Goal: Task Accomplishment & Management: Manage account settings

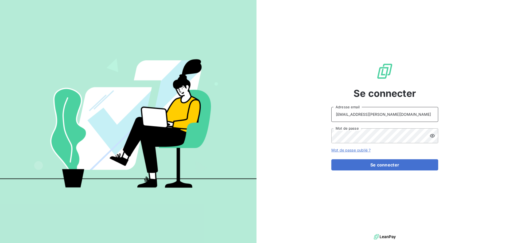
drag, startPoint x: 416, startPoint y: 113, endPoint x: 413, endPoint y: 121, distance: 8.6
click at [416, 113] on input "recouvrement@serpe.fr" at bounding box center [384, 114] width 107 height 15
type input "raimundo@serpe.fr"
click at [369, 163] on button "Se connecter" at bounding box center [384, 165] width 107 height 11
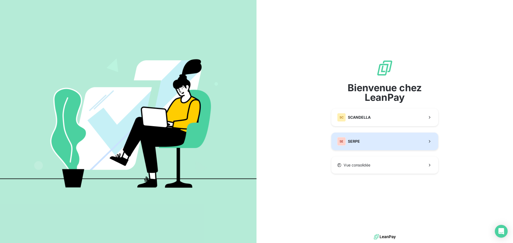
click at [365, 141] on button "SE SERPE" at bounding box center [384, 142] width 107 height 18
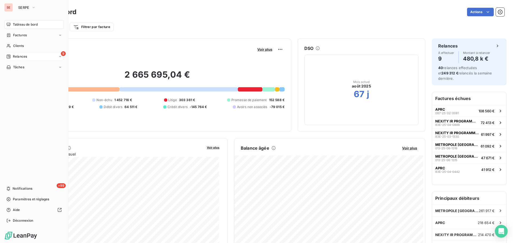
click at [29, 58] on div "9 Relances" at bounding box center [34, 56] width 60 height 9
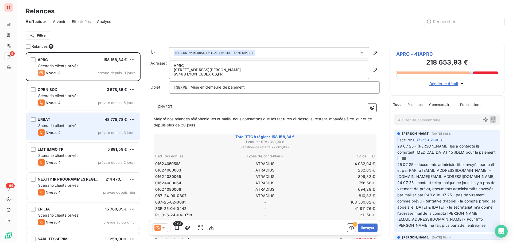
scroll to position [79, 0]
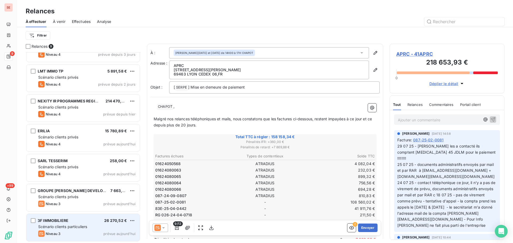
click at [53, 222] on span "3F IMMOBILIERE" at bounding box center [53, 221] width 31 height 5
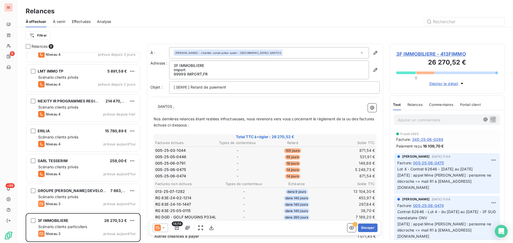
click at [422, 54] on span "3F IMMOBILIERE - 413FIMMO" at bounding box center [447, 54] width 102 height 7
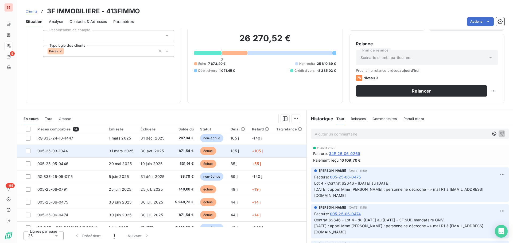
scroll to position [80, 0]
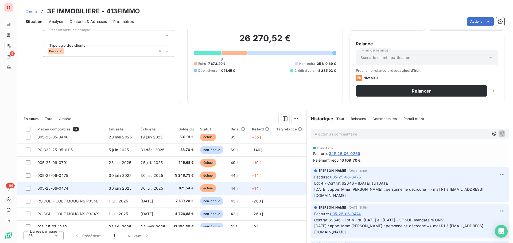
click at [101, 191] on td "005-25-06-0474" at bounding box center [70, 188] width 72 height 13
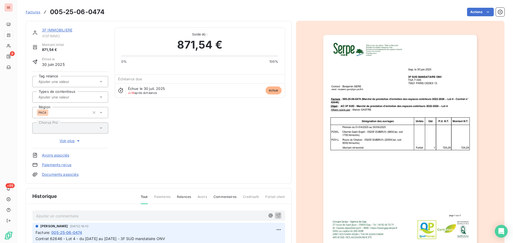
scroll to position [54, 0]
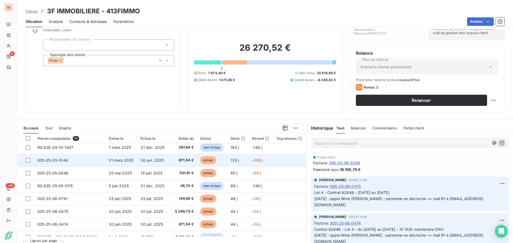
scroll to position [27, 0]
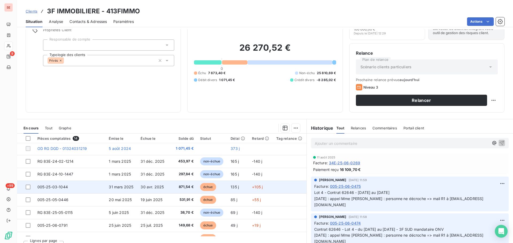
click at [110, 187] on span "31 mars 2025" at bounding box center [121, 187] width 25 height 5
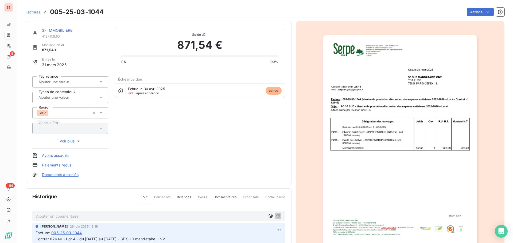
scroll to position [27, 0]
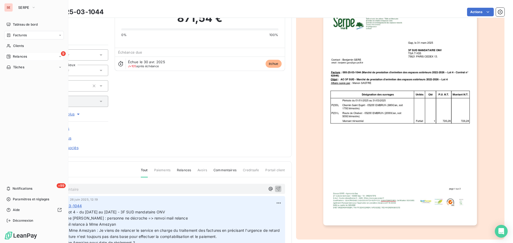
click at [13, 59] on span "Relances" at bounding box center [20, 56] width 14 height 5
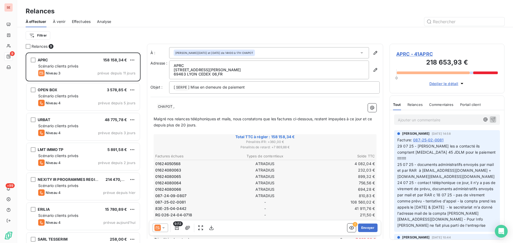
scroll to position [79, 0]
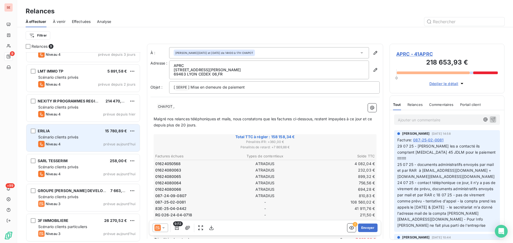
click at [95, 132] on div "ERILIA 15 780,89 €" at bounding box center [86, 131] width 97 height 5
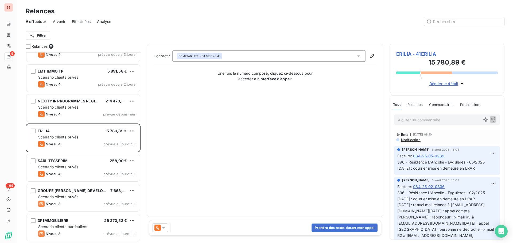
click at [432, 54] on span "ERILIA - 41ERILIA" at bounding box center [447, 54] width 102 height 7
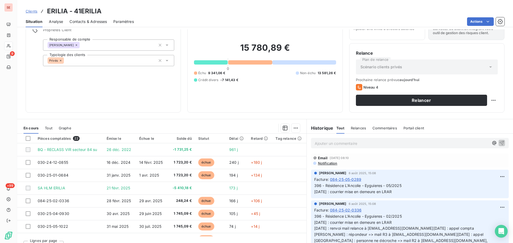
scroll to position [11, 0]
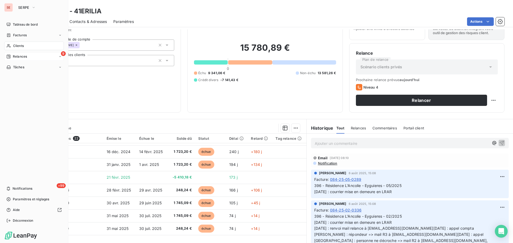
click at [21, 57] on span "Relances" at bounding box center [20, 56] width 14 height 5
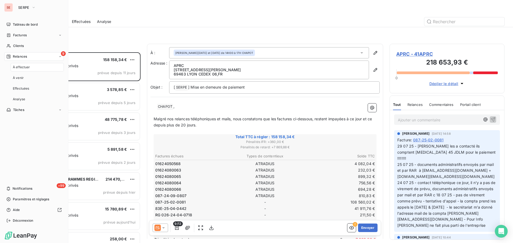
scroll to position [187, 111]
click at [31, 36] on div "Factures" at bounding box center [34, 35] width 60 height 9
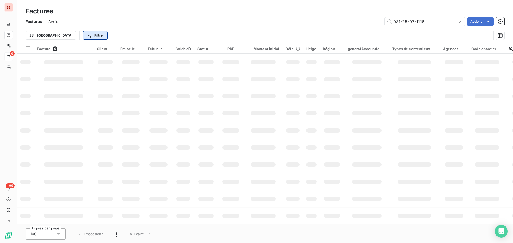
click at [64, 35] on html "SE 9 +99 Factures Factures Avoirs 031-25-07-1116 Actions Trier Filtrer Facture …" at bounding box center [256, 121] width 513 height 243
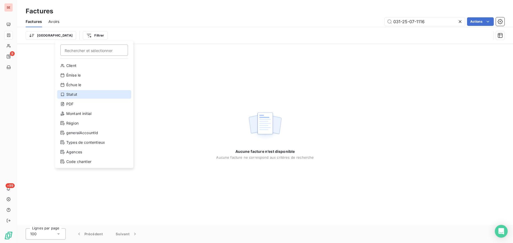
click at [75, 98] on div "Statut" at bounding box center [94, 94] width 74 height 9
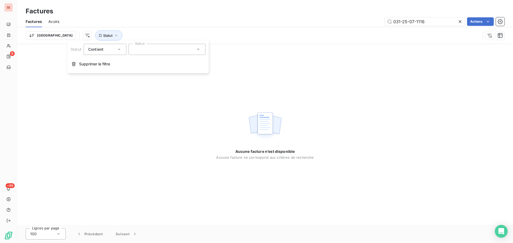
click at [156, 53] on div at bounding box center [167, 49] width 77 height 11
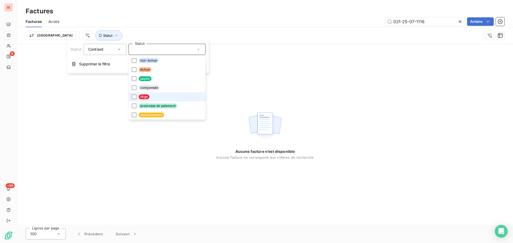
click at [146, 98] on span "litige" at bounding box center [144, 97] width 11 height 5
click at [435, 20] on input "031-25-07-1116" at bounding box center [425, 21] width 80 height 9
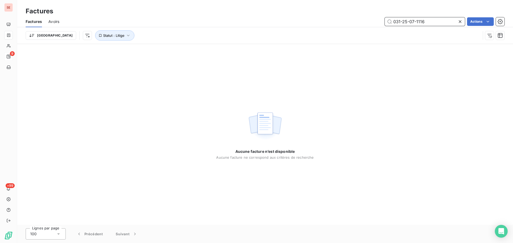
drag, startPoint x: 435, startPoint y: 20, endPoint x: 389, endPoint y: 23, distance: 46.6
click at [389, 23] on input "031-25-07-1116" at bounding box center [425, 21] width 80 height 9
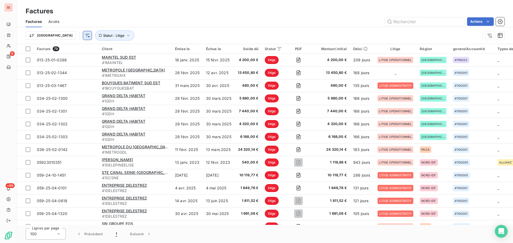
click at [59, 35] on html "SE 9 +99 Factures Factures Avoirs Actions Trier Statut : Litige Facture 79 Clie…" at bounding box center [256, 121] width 513 height 243
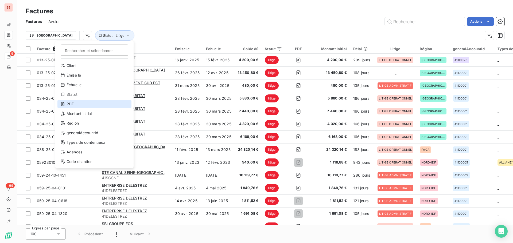
scroll to position [19, 0]
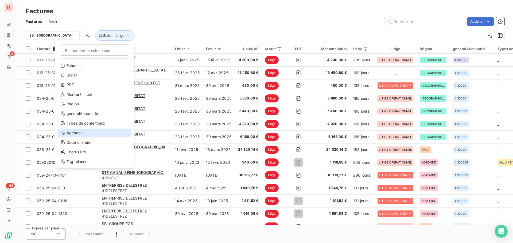
click at [80, 133] on div "Agences" at bounding box center [94, 133] width 74 height 9
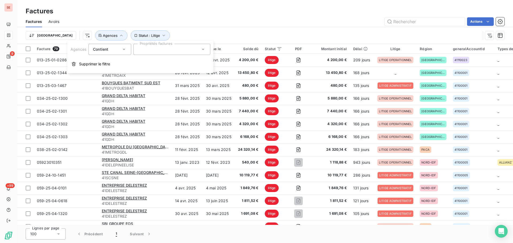
click at [143, 53] on div at bounding box center [171, 49] width 77 height 11
type input "093"
click at [139, 62] on div at bounding box center [140, 62] width 5 height 5
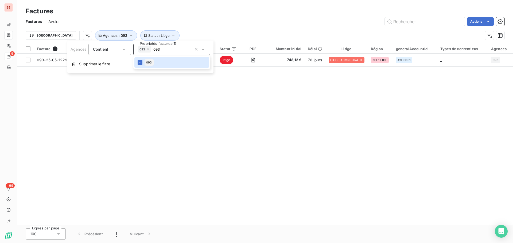
click at [237, 18] on div "Actions" at bounding box center [285, 21] width 439 height 9
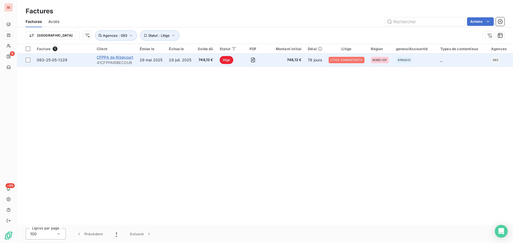
click at [121, 56] on span "CFPPA de Ribécourt" at bounding box center [115, 57] width 37 height 5
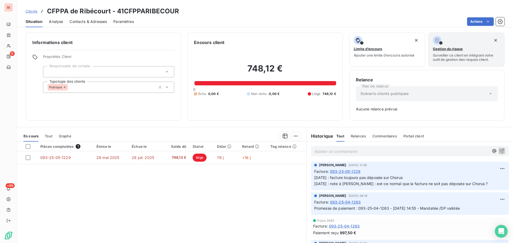
click at [190, 194] on div "Pièces comptables 1 Émise le Échue le Solde dû Statut Délai Retard Tag relance …" at bounding box center [161, 193] width 289 height 103
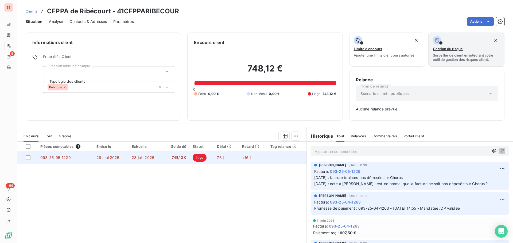
click at [96, 161] on td "29 mai 2025" at bounding box center [110, 158] width 35 height 13
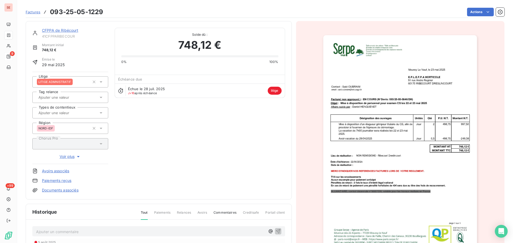
scroll to position [80, 0]
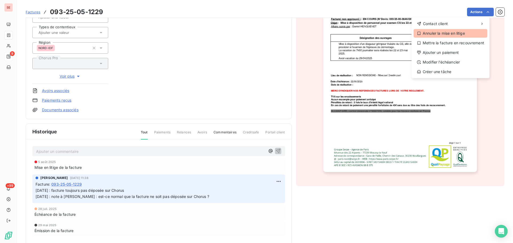
click at [438, 34] on div "Annuler la mise en litige" at bounding box center [451, 33] width 74 height 9
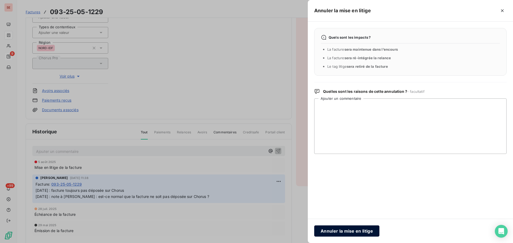
click at [346, 231] on button "Annuler la mise en litige" at bounding box center [346, 231] width 65 height 11
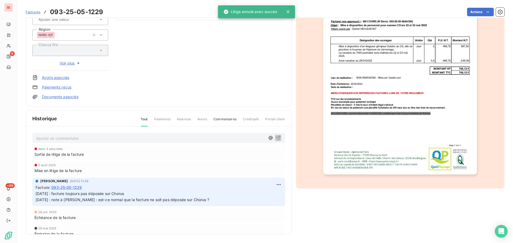
scroll to position [65, 0]
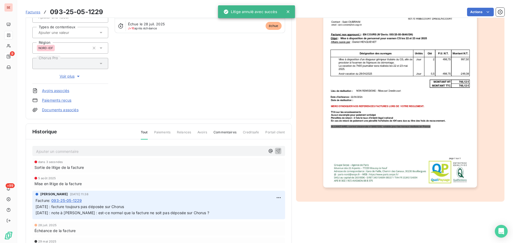
click at [158, 207] on p "[DATE] : facture toujours pas déposée sur Chorus [DATE] : note à [PERSON_NAME] …" at bounding box center [159, 210] width 246 height 12
click at [143, 207] on p "[DATE] : facture toujours pas déposée sur Chorus [DATE] : note à [PERSON_NAME] …" at bounding box center [159, 210] width 246 height 12
click at [272, 199] on html "SE 9 +99 Factures 093-25-05-1229 Actions CFPPA de Ribécourt 41CFPPARIBECOUR Mon…" at bounding box center [256, 121] width 513 height 243
click at [261, 208] on div "Editer" at bounding box center [260, 210] width 30 height 9
click at [145, 205] on p "[DATE] : facture toujours pas déposée sur Chorus [DATE] : note à [PERSON_NAME] …" at bounding box center [155, 210] width 239 height 12
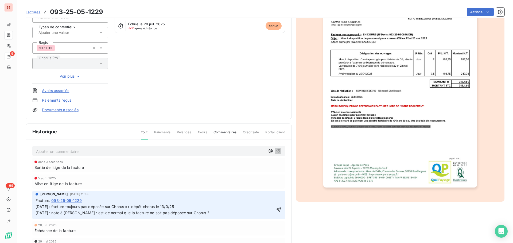
click at [173, 207] on span "[DATE] : facture toujours pas déposée sur Chorus => dépôt chorus le 13/0/25 [DA…" at bounding box center [123, 210] width 174 height 11
click at [276, 210] on icon "button" at bounding box center [278, 209] width 5 height 5
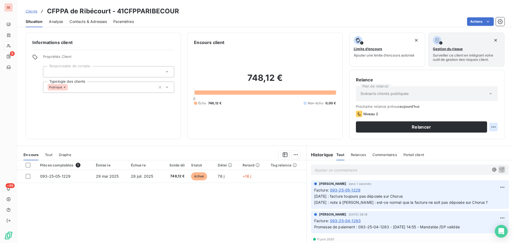
click at [489, 128] on html "SE 9 +99 Clients CFPPA de Ribécourt - 41CFPPARIBECOUR Situation Analyse Contact…" at bounding box center [256, 121] width 513 height 243
click at [484, 142] on div "Replanifier cette action" at bounding box center [468, 139] width 48 height 9
select select "7"
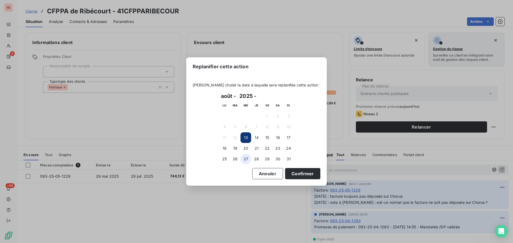
click at [247, 159] on button "27" at bounding box center [246, 159] width 11 height 11
click at [292, 176] on button "Confirmer" at bounding box center [302, 173] width 35 height 11
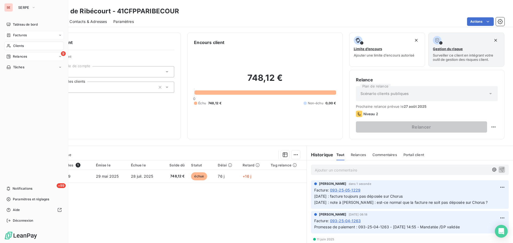
click at [27, 36] on div "Factures" at bounding box center [34, 35] width 60 height 9
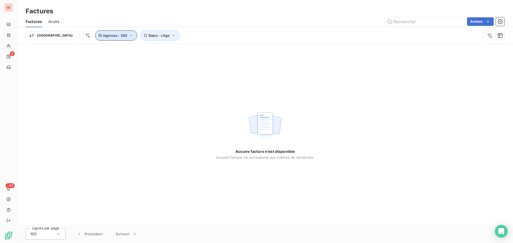
click at [128, 37] on icon "button" at bounding box center [130, 35] width 5 height 5
click at [151, 51] on input "text" at bounding box center [153, 49] width 4 height 5
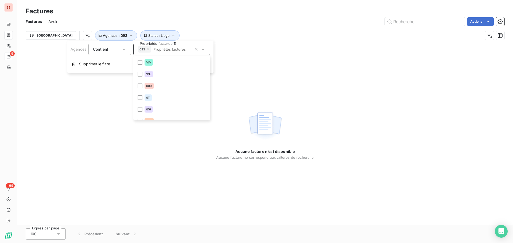
scroll to position [359, 0]
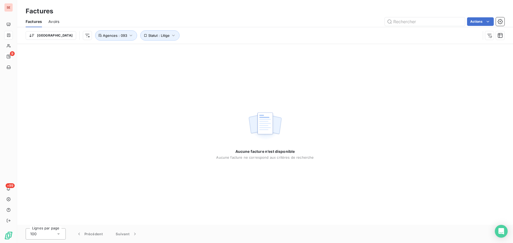
click at [249, 69] on div "Aucune facture n’est disponible Aucune facture ne correspond aux critères de re…" at bounding box center [265, 134] width 496 height 181
click at [128, 35] on icon "button" at bounding box center [130, 35] width 5 height 5
click at [152, 50] on input "text" at bounding box center [153, 49] width 4 height 5
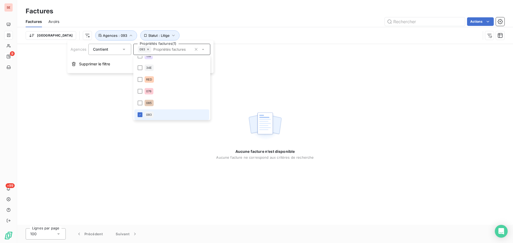
click at [147, 51] on div "093" at bounding box center [144, 49] width 13 height 6
click at [148, 48] on icon at bounding box center [147, 49] width 3 height 3
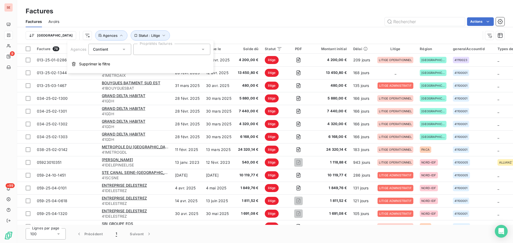
click at [148, 48] on div at bounding box center [171, 49] width 77 height 11
type input "077"
click at [139, 61] on div at bounding box center [140, 62] width 5 height 5
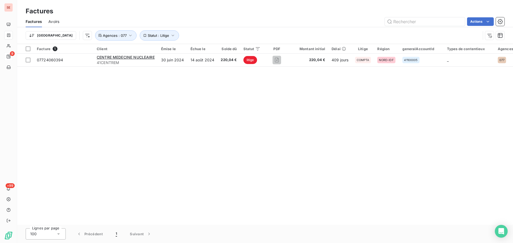
click at [197, 20] on div "Actions" at bounding box center [285, 21] width 439 height 9
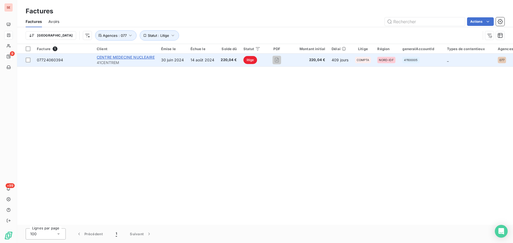
click at [127, 56] on span "CENTRE MEDECINE NUCLEAIRE" at bounding box center [126, 57] width 58 height 5
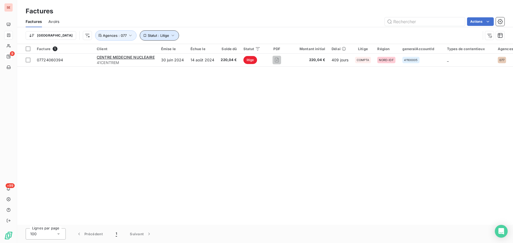
click at [170, 33] on icon "button" at bounding box center [172, 35] width 5 height 5
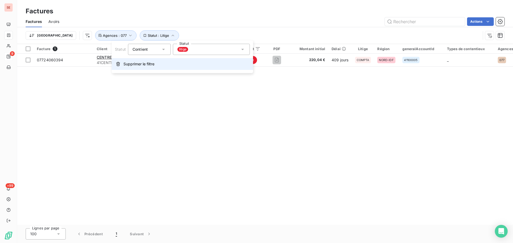
click at [137, 63] on span "Supprimer le filtre" at bounding box center [138, 63] width 31 height 5
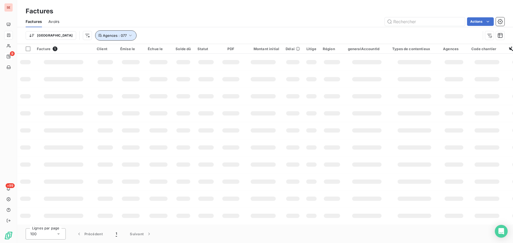
click at [128, 34] on icon "button" at bounding box center [130, 35] width 5 height 5
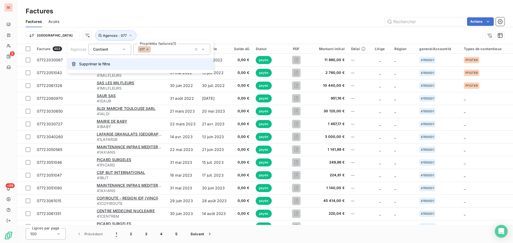
click at [97, 64] on span "Supprimer le filtre" at bounding box center [94, 63] width 31 height 5
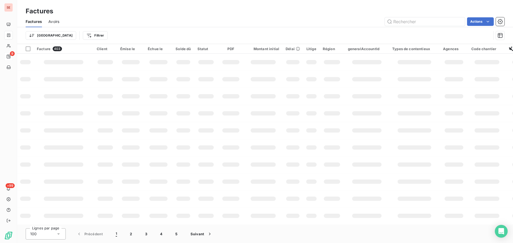
click at [195, 18] on div "Actions" at bounding box center [285, 21] width 439 height 9
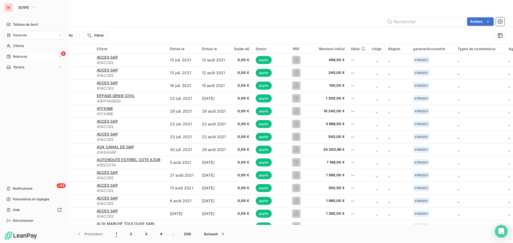
click at [32, 57] on div "9 Relances" at bounding box center [34, 56] width 60 height 9
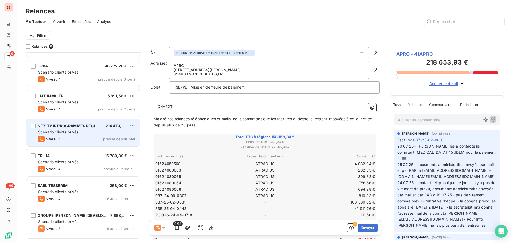
scroll to position [79, 0]
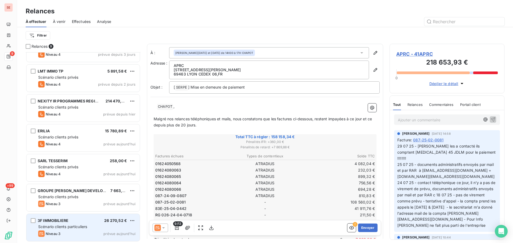
click at [98, 230] on div "3F IMMOBILIERE 26 270,52 € Scénario clients particuliers Niveau 3 prévue [DATE]" at bounding box center [82, 227] width 113 height 27
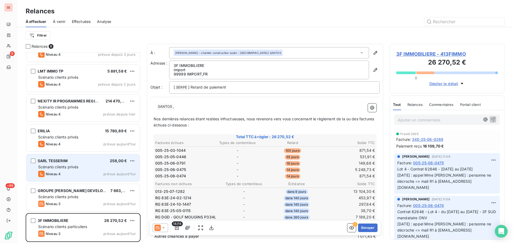
click at [82, 174] on div "Niveau 4 prévue aujourd’hui" at bounding box center [86, 174] width 97 height 6
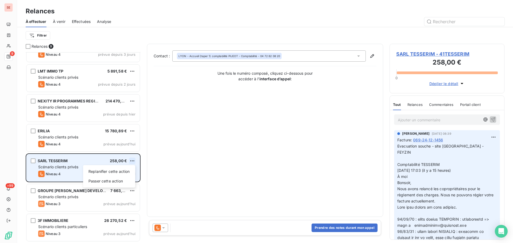
click at [132, 161] on html "SE 9 +99 Relances À effectuer À venir Effectuées Analyse Filtrer Relances 9 OPE…" at bounding box center [256, 121] width 513 height 243
click at [120, 171] on div "Replanifier cette action" at bounding box center [109, 172] width 48 height 9
select select "7"
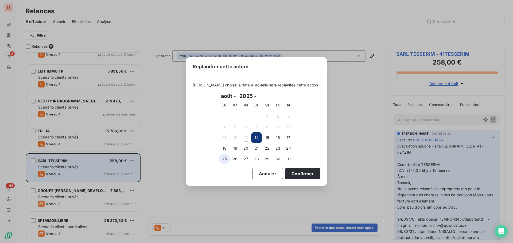
click at [228, 158] on button "25" at bounding box center [224, 159] width 11 height 11
click at [291, 175] on button "Confirmer" at bounding box center [302, 173] width 35 height 11
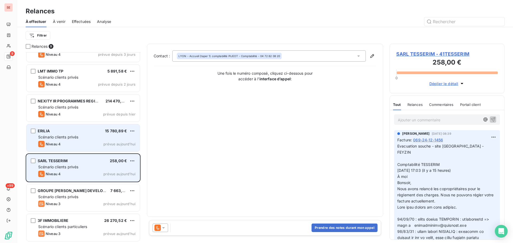
scroll to position [48, 0]
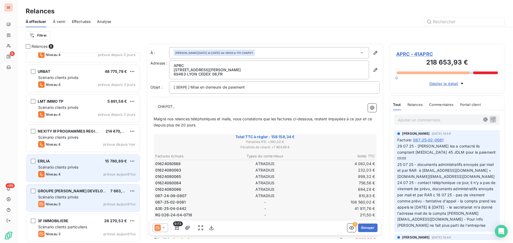
click at [59, 164] on div "ERILIA 15 780,89 € Scénario clients privés Niveau 4 prévue [DATE]" at bounding box center [82, 168] width 113 height 27
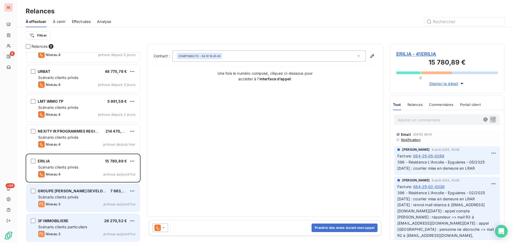
scroll to position [49, 0]
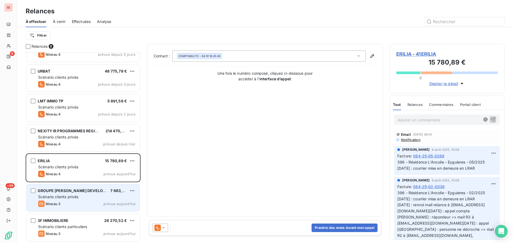
click at [55, 192] on span "GROUPE [PERSON_NAME] DEVELOPPEMENT" at bounding box center [80, 191] width 84 height 5
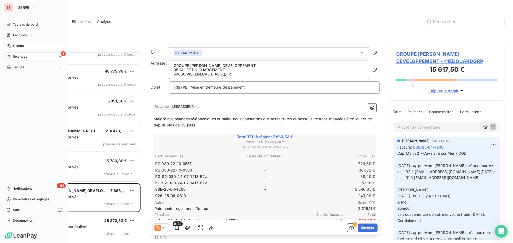
click at [20, 45] on span "Clients" at bounding box center [18, 46] width 11 height 5
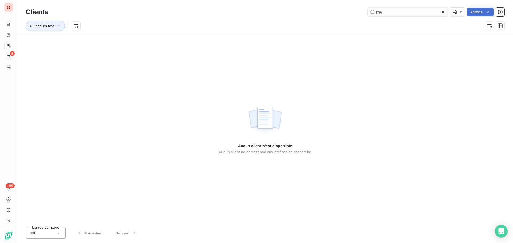
type input "mv"
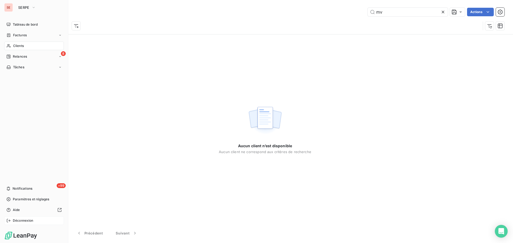
click at [21, 223] on span "Déconnexion" at bounding box center [23, 221] width 21 height 5
